Goal: Leave review/rating: Leave review/rating

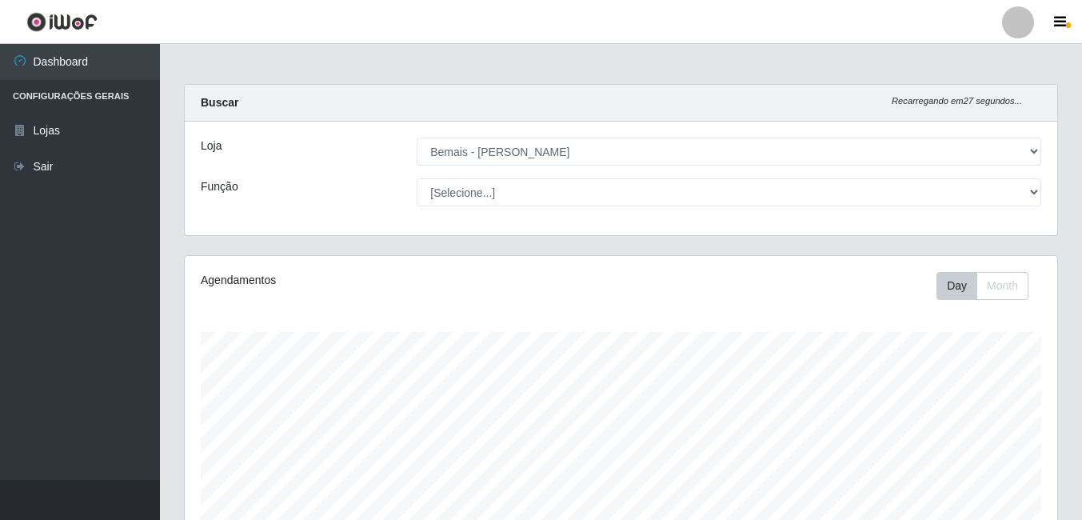
select select "230"
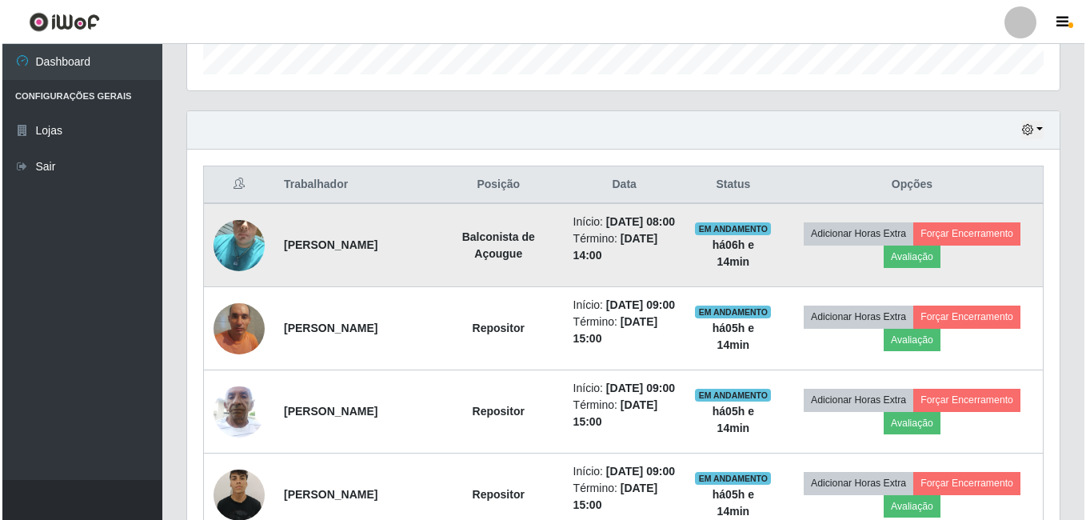
scroll to position [332, 872]
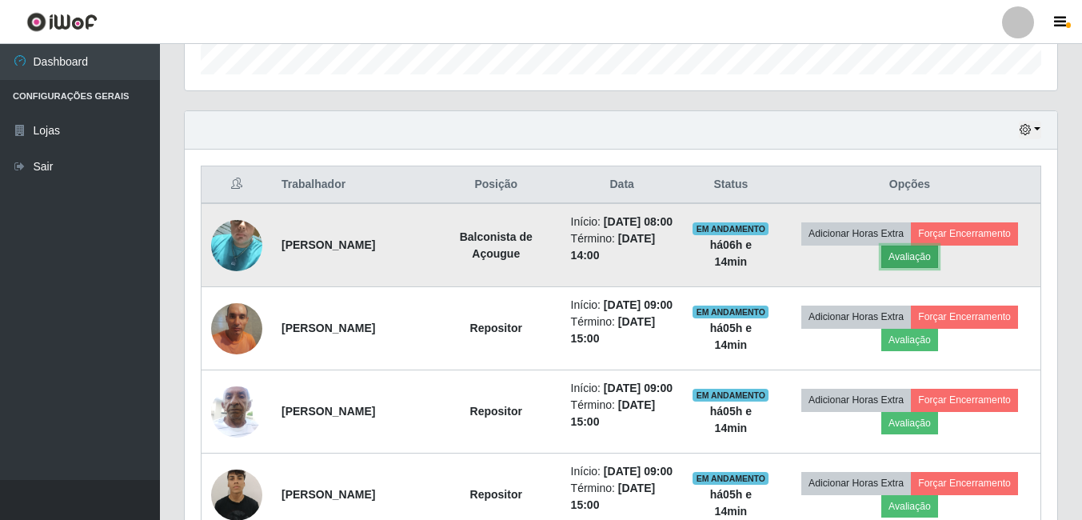
click at [922, 262] on button "Avaliação" at bounding box center [909, 256] width 57 height 22
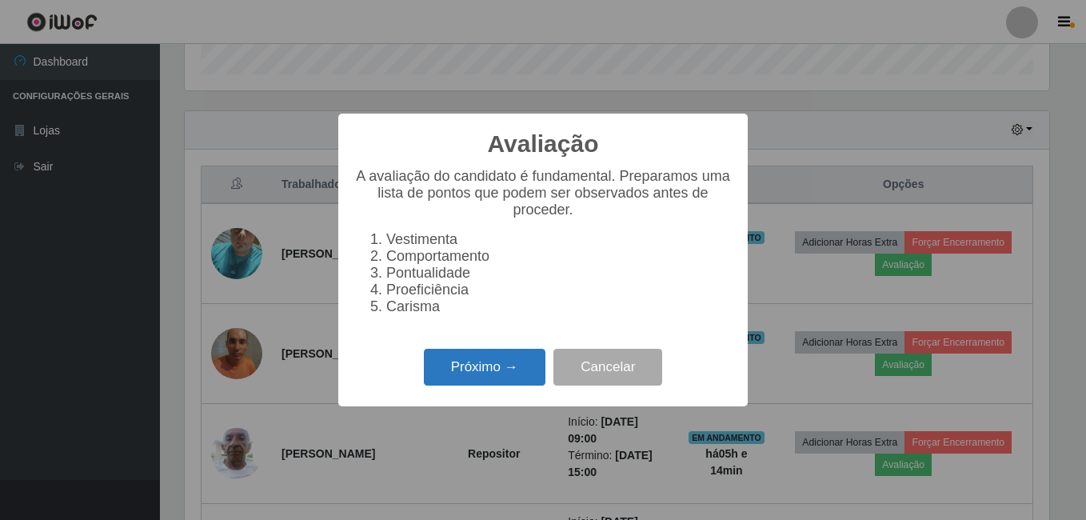
click at [482, 365] on button "Próximo →" at bounding box center [485, 368] width 122 height 38
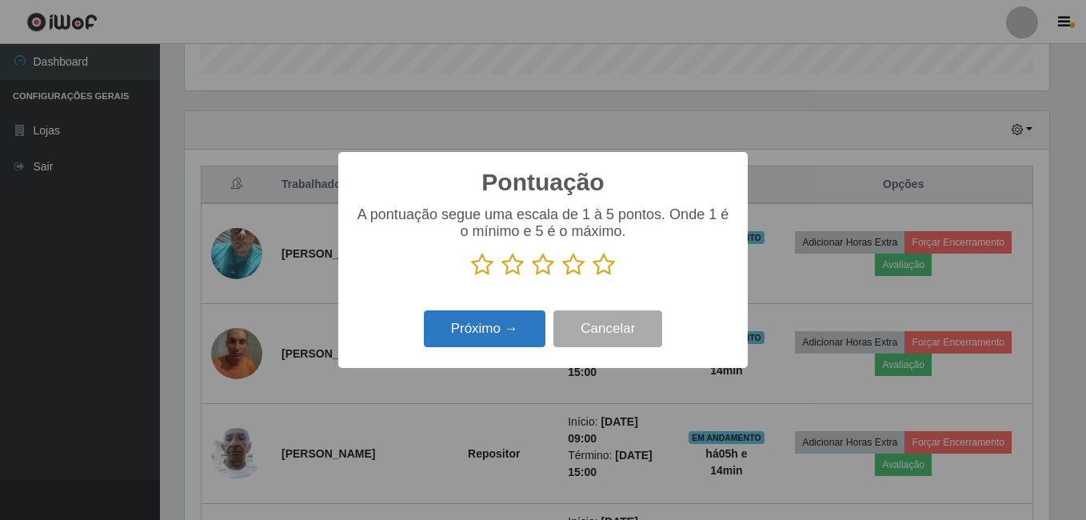
drag, startPoint x: 607, startPoint y: 273, endPoint x: 480, endPoint y: 343, distance: 145.3
click at [605, 273] on icon at bounding box center [603, 265] width 22 height 24
click at [592, 277] on input "radio" at bounding box center [592, 277] width 0 height 0
click at [480, 344] on button "Próximo →" at bounding box center [485, 329] width 122 height 38
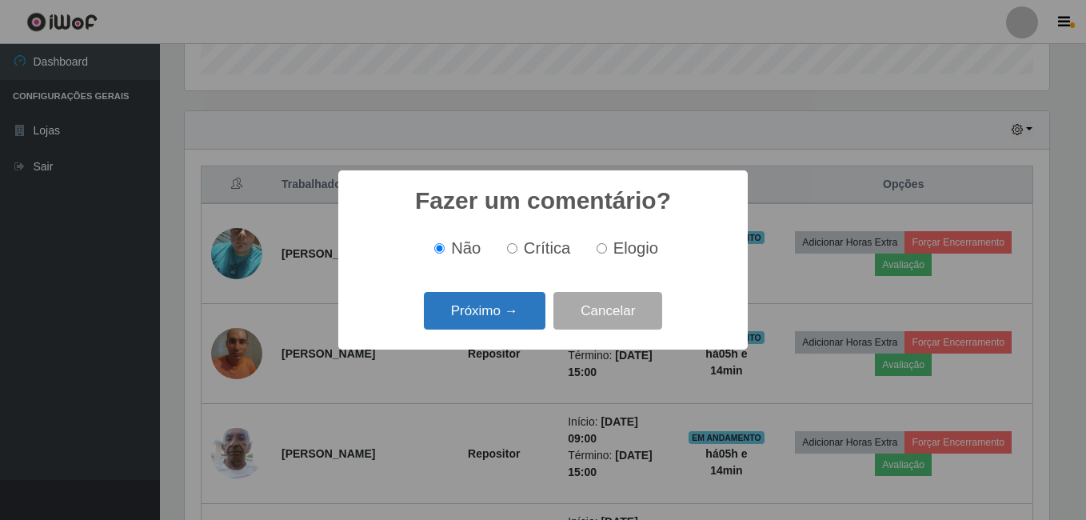
click at [488, 316] on button "Próximo →" at bounding box center [485, 311] width 122 height 38
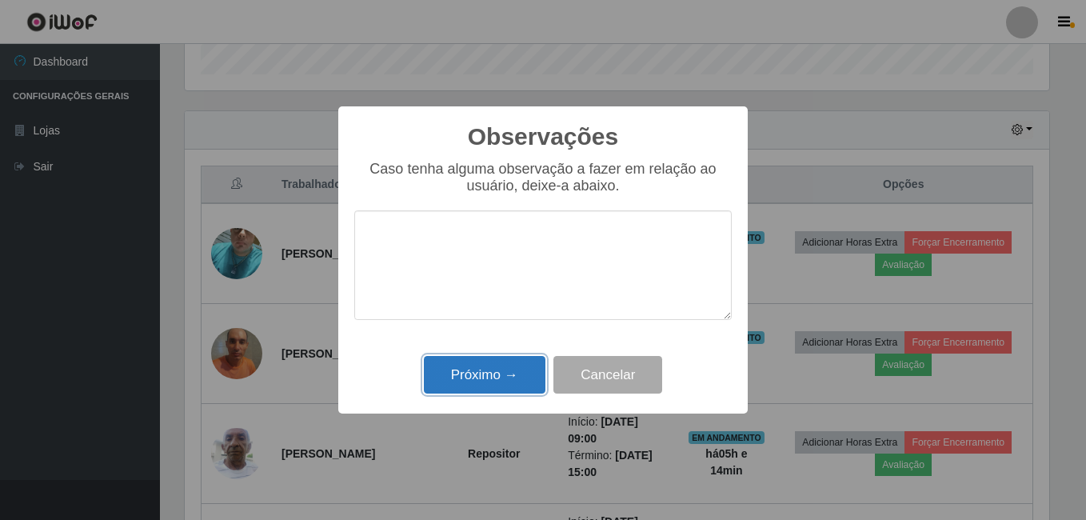
click at [484, 375] on button "Próximo →" at bounding box center [485, 375] width 122 height 38
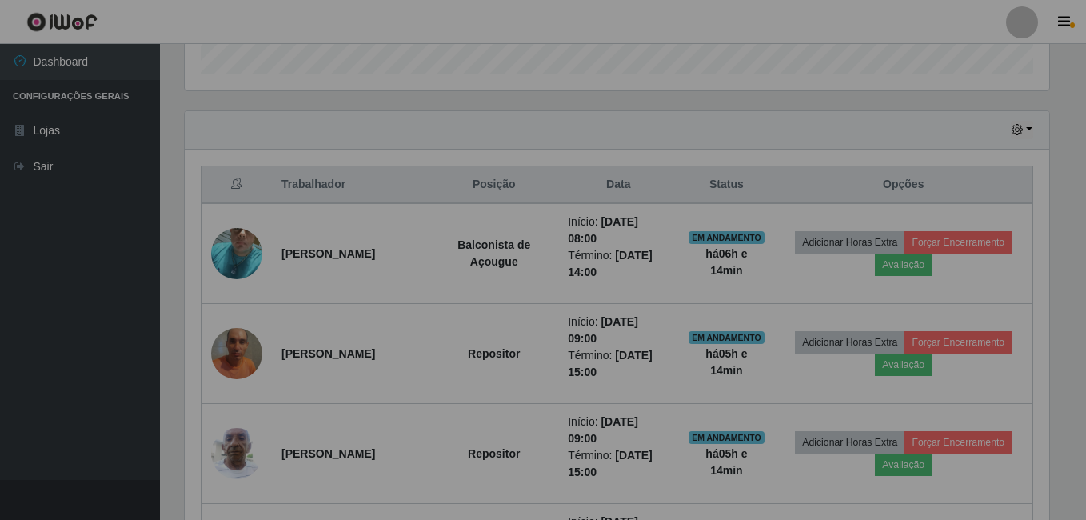
scroll to position [332, 872]
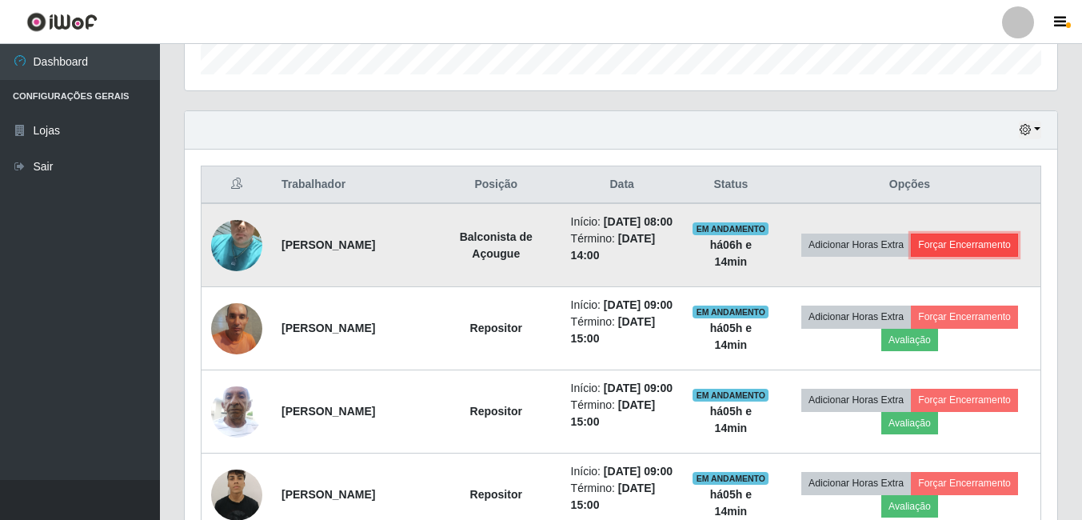
click at [996, 244] on button "Forçar Encerramento" at bounding box center [964, 244] width 107 height 22
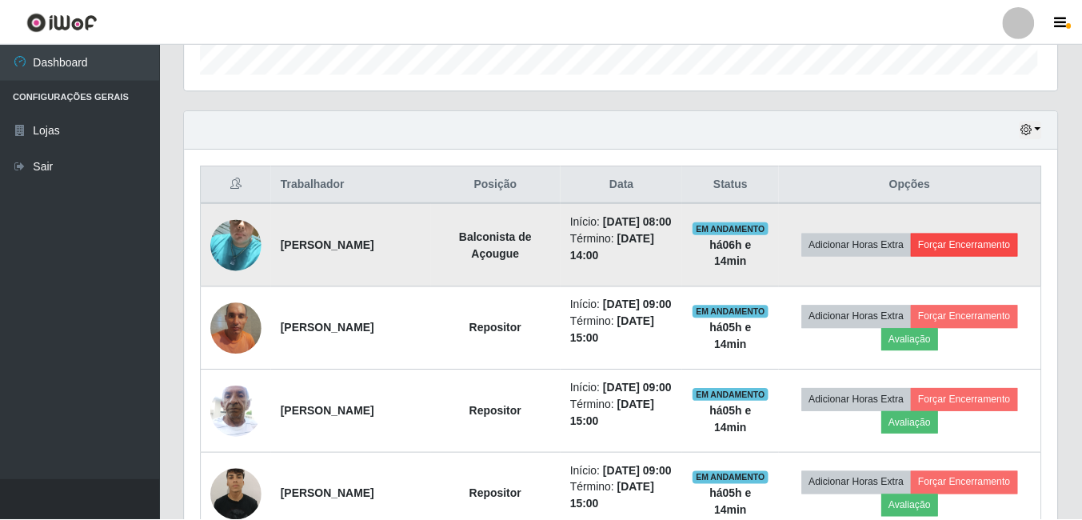
scroll to position [332, 864]
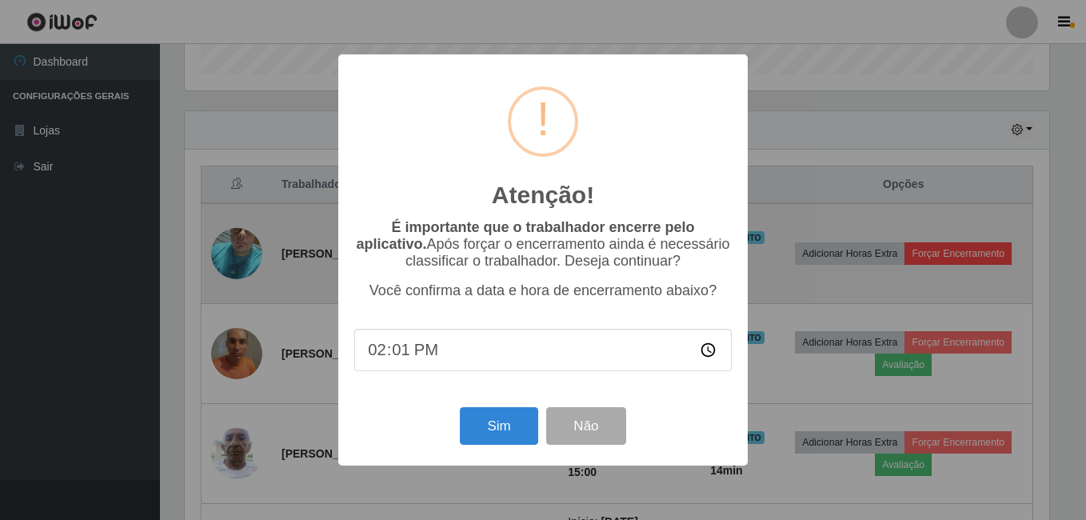
type input "14:11"
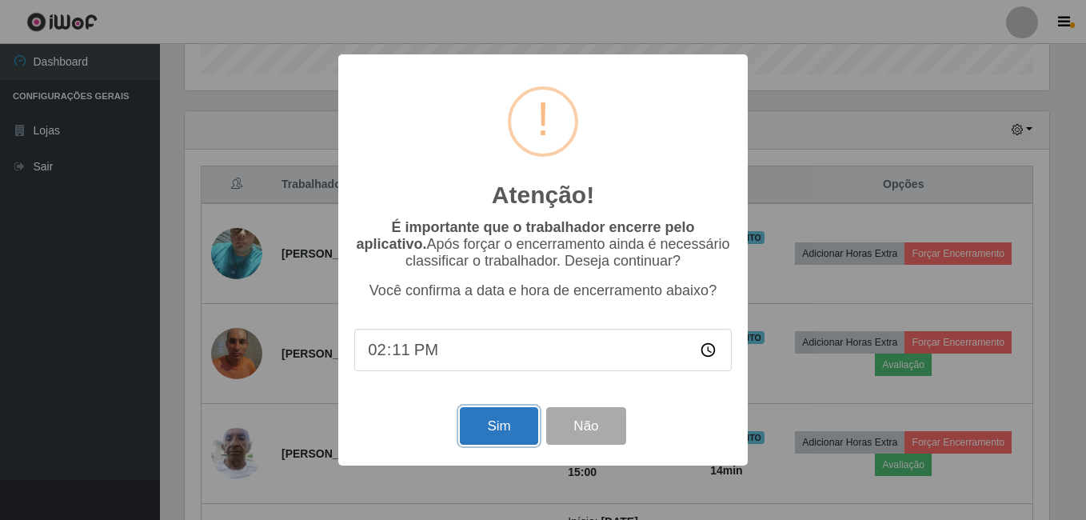
click at [488, 423] on button "Sim" at bounding box center [499, 426] width 78 height 38
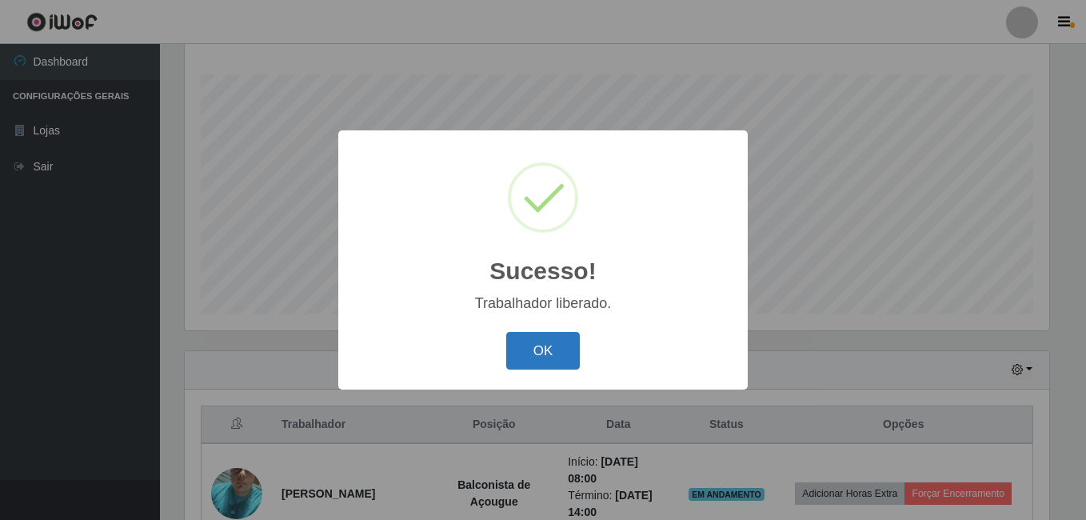
click at [540, 349] on button "OK" at bounding box center [543, 351] width 74 height 38
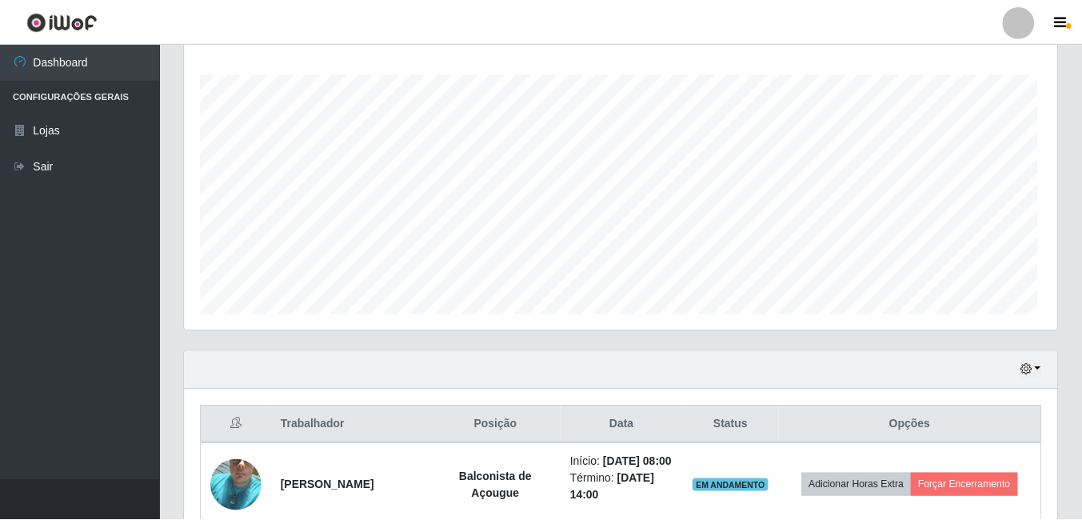
scroll to position [332, 872]
